Goal: Transaction & Acquisition: Purchase product/service

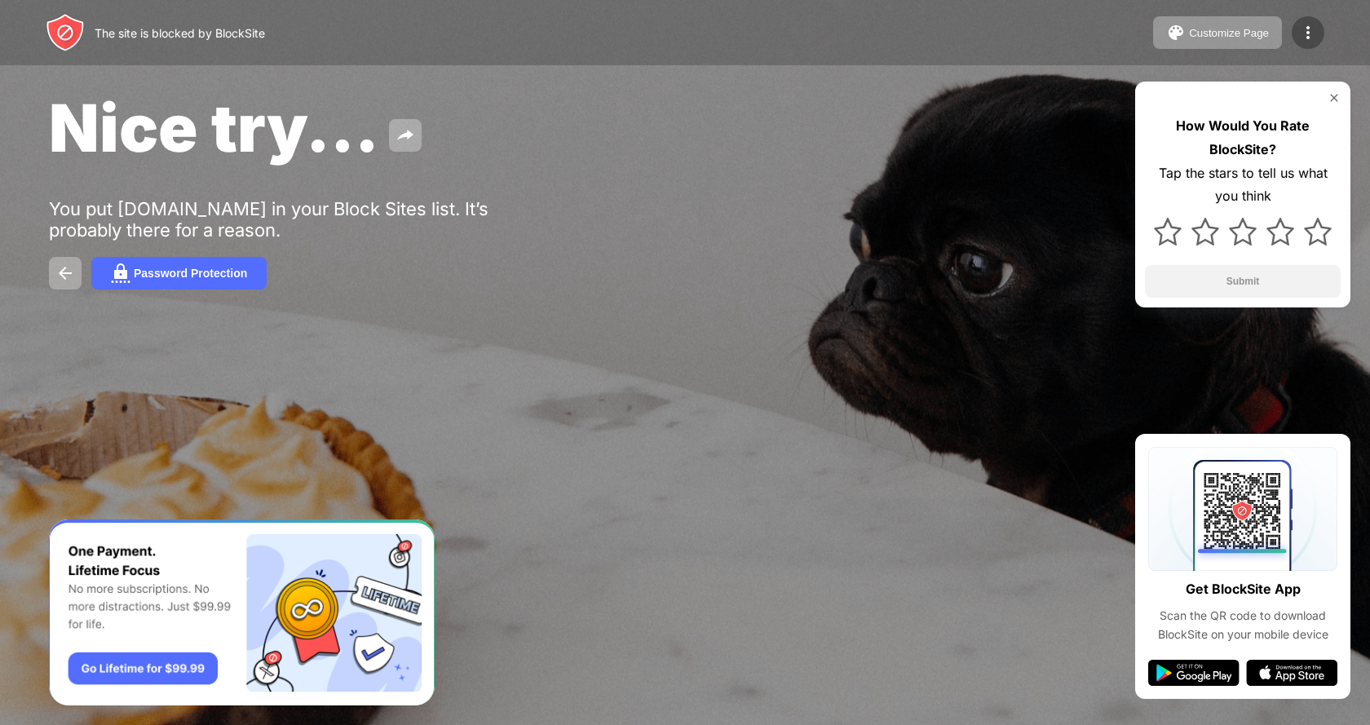
click at [1293, 33] on div at bounding box center [1307, 32] width 33 height 33
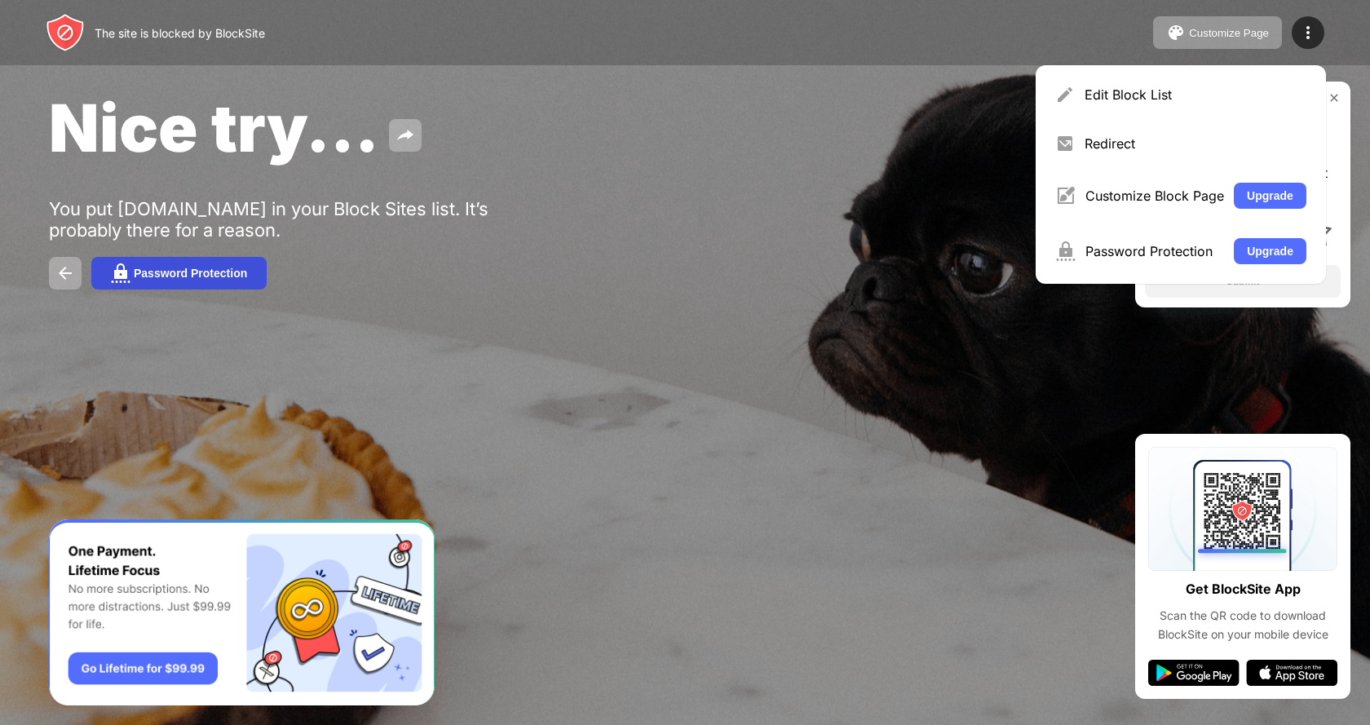
click at [129, 274] on img at bounding box center [121, 273] width 20 height 20
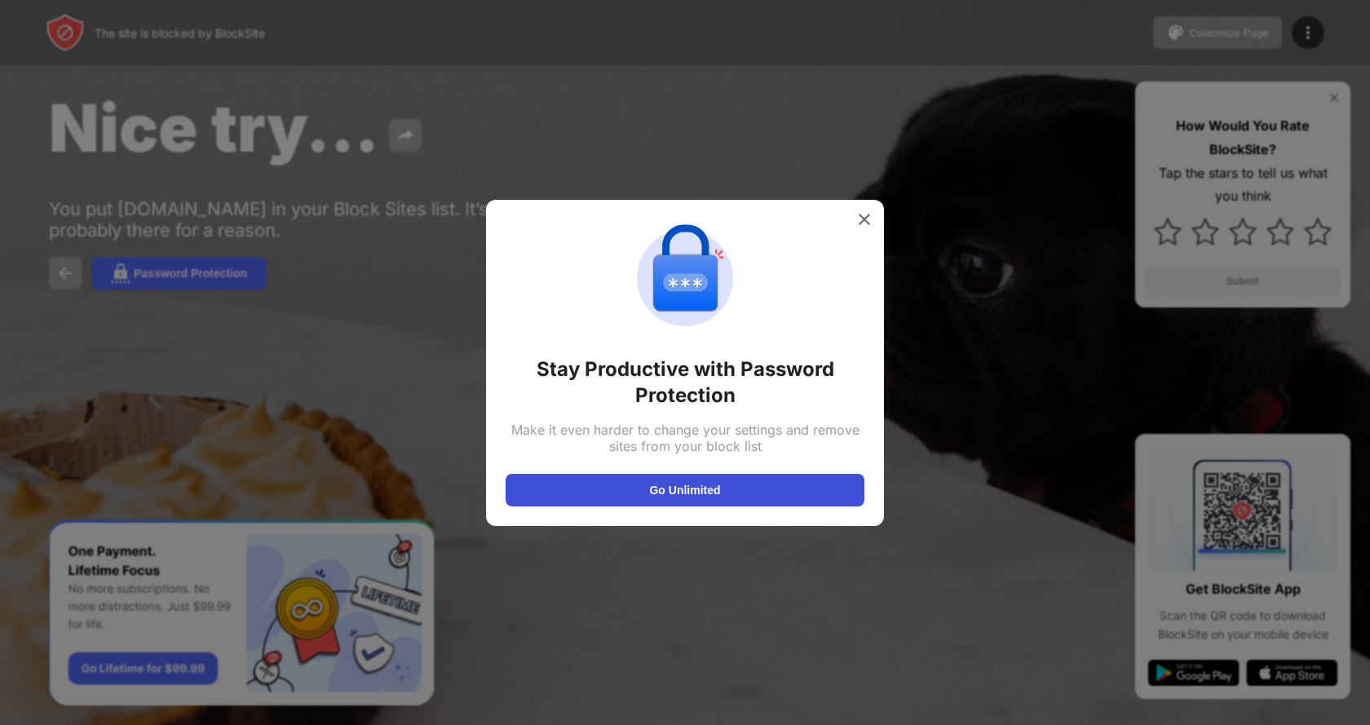
click at [682, 487] on button "Go Unlimited" at bounding box center [684, 490] width 359 height 33
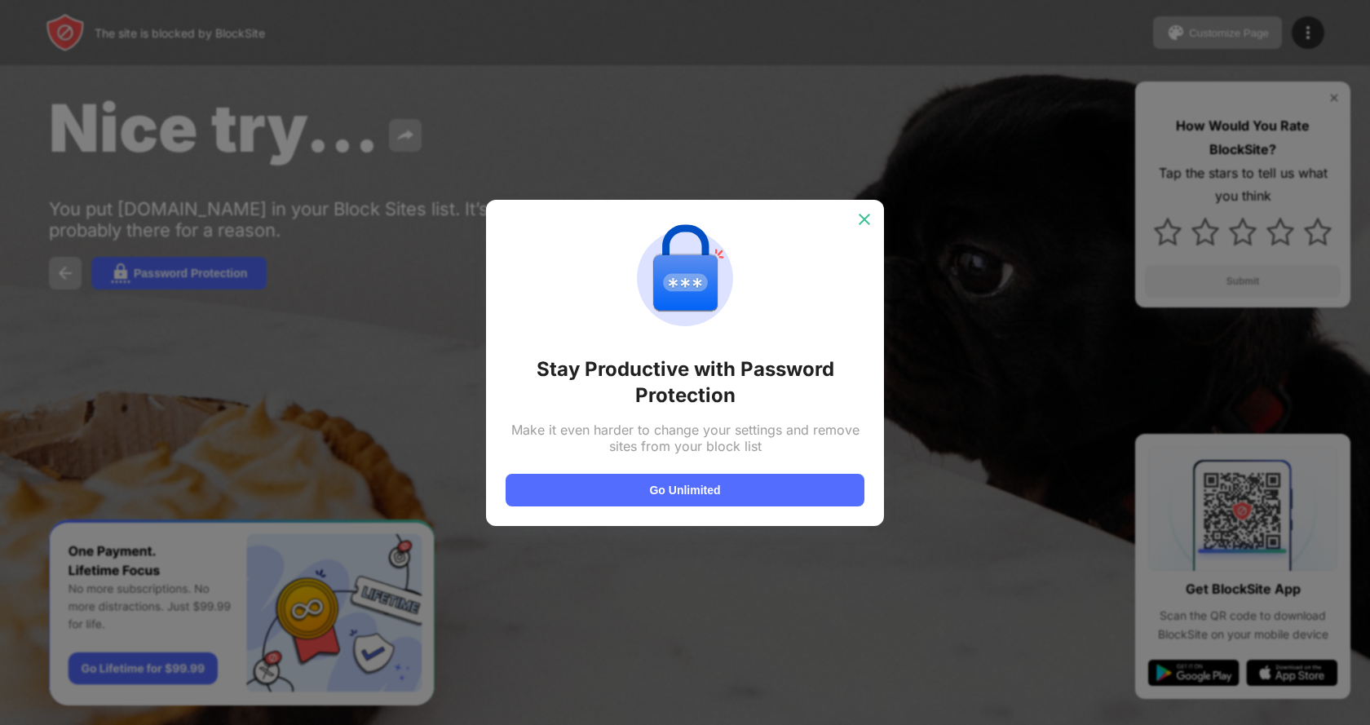
click at [856, 214] on img at bounding box center [864, 219] width 16 height 16
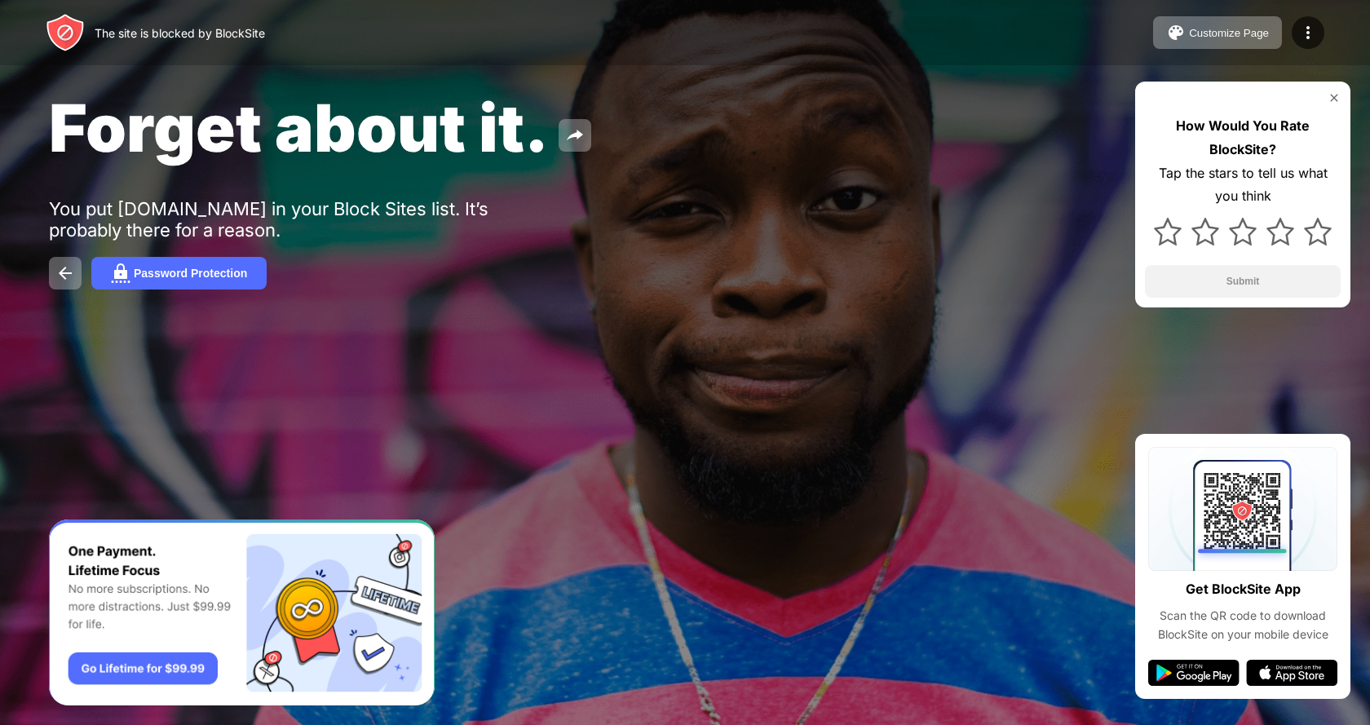
drag, startPoint x: 1188, startPoint y: 15, endPoint x: 1108, endPoint y: 77, distance: 100.6
click at [1108, 77] on div "Forget about it. You put jagan.erpnext.com in your Block Sites list. It’s proba…" at bounding box center [685, 188] width 1370 height 377
